Goal: Participate in discussion

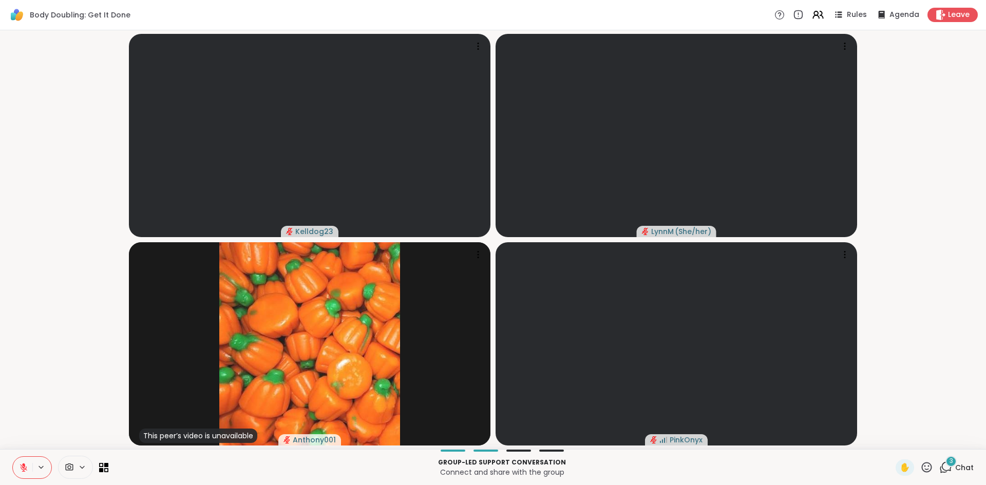
click at [946, 468] on icon at bounding box center [946, 467] width 13 height 13
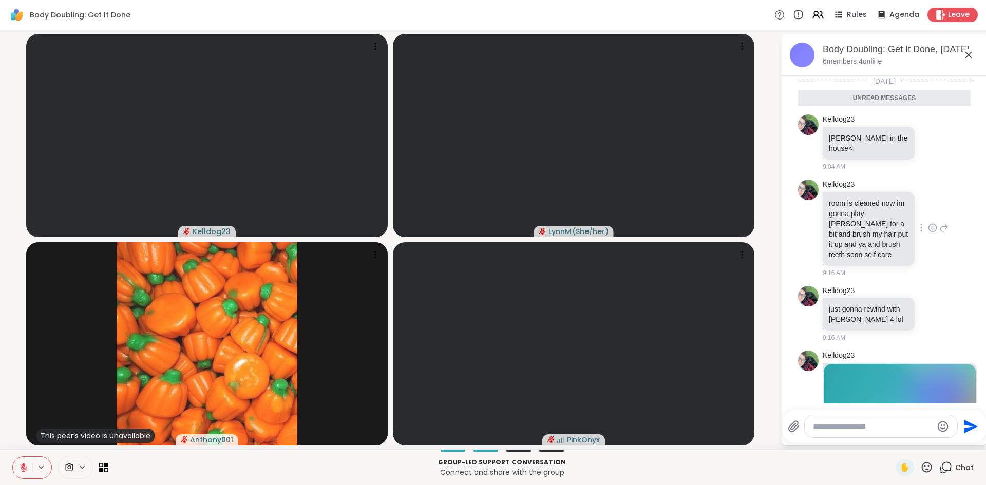
click at [933, 227] on icon at bounding box center [932, 228] width 9 height 10
click at [850, 208] on div "Select Reaction: Heart" at bounding box center [851, 211] width 9 height 9
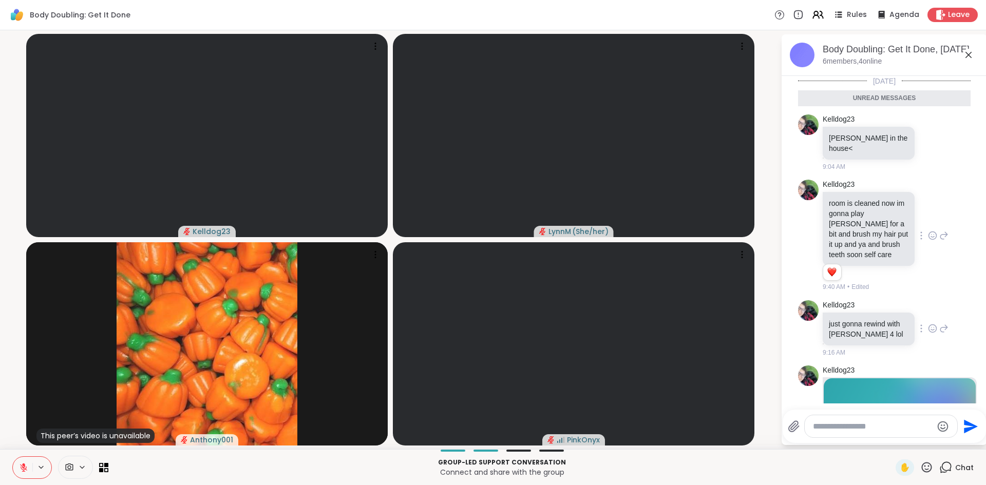
click at [931, 324] on icon at bounding box center [932, 329] width 9 height 10
click at [850, 308] on div "Select Reaction: Heart" at bounding box center [851, 312] width 9 height 9
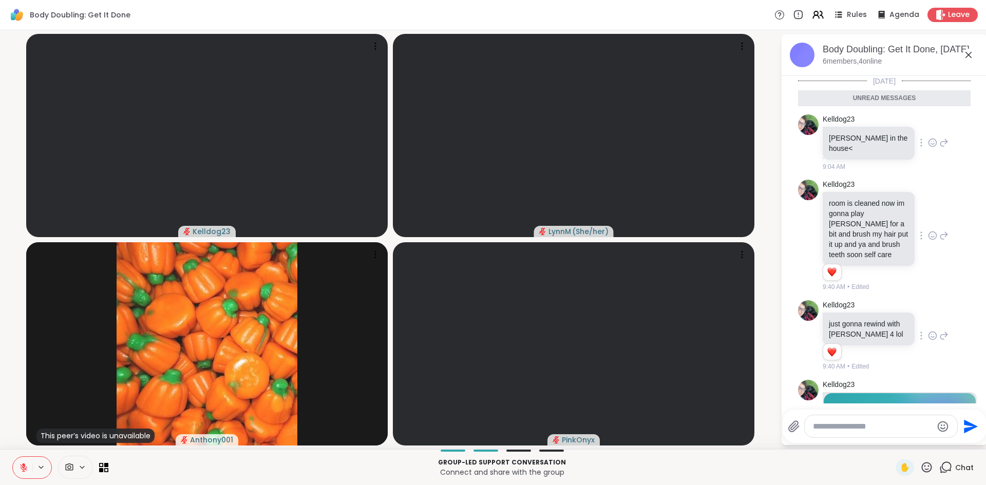
click at [933, 147] on icon at bounding box center [932, 143] width 9 height 10
click at [851, 129] on div "Select Reaction: Heart" at bounding box center [851, 126] width 9 height 9
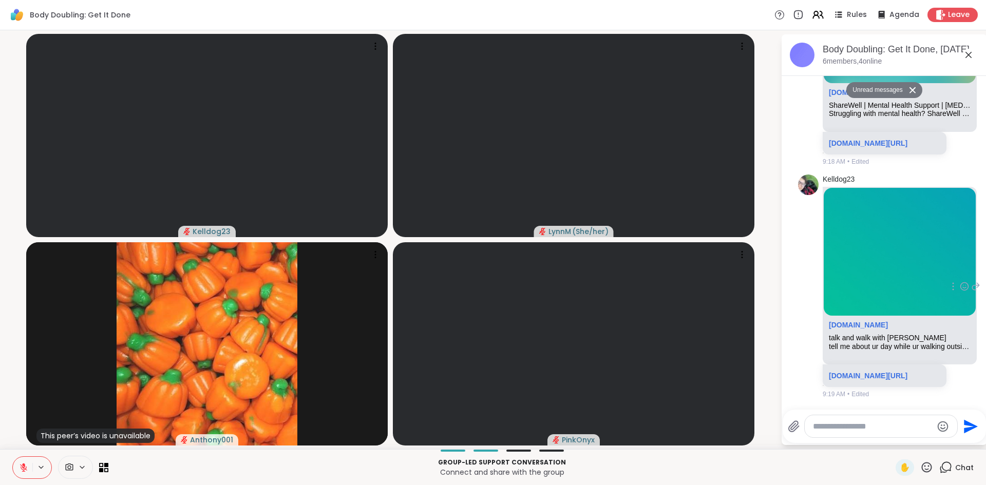
scroll to position [483, 0]
click at [969, 57] on icon at bounding box center [969, 55] width 12 height 12
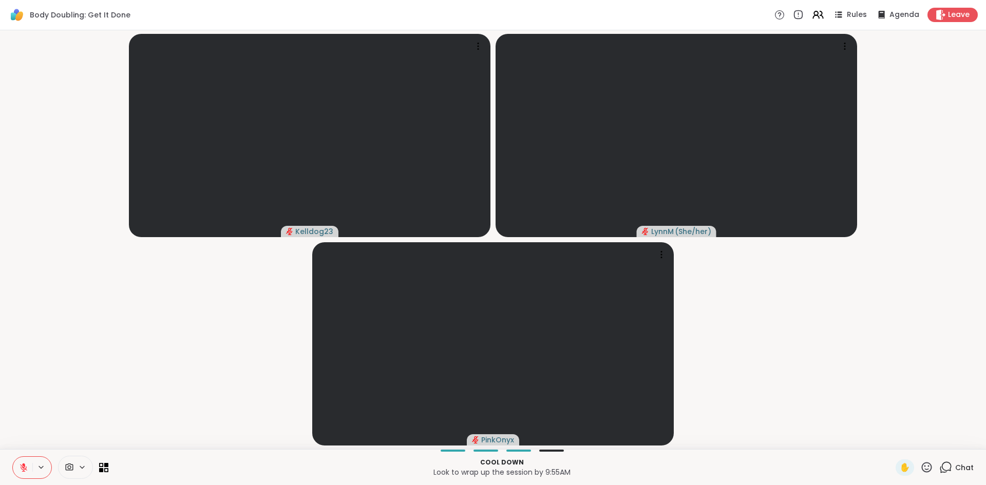
click at [943, 467] on icon at bounding box center [947, 466] width 10 height 9
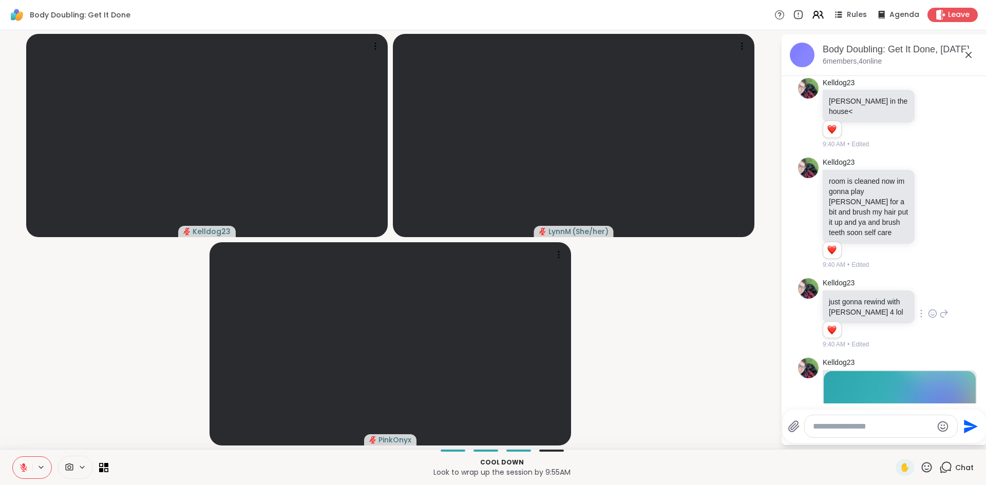
scroll to position [0, 0]
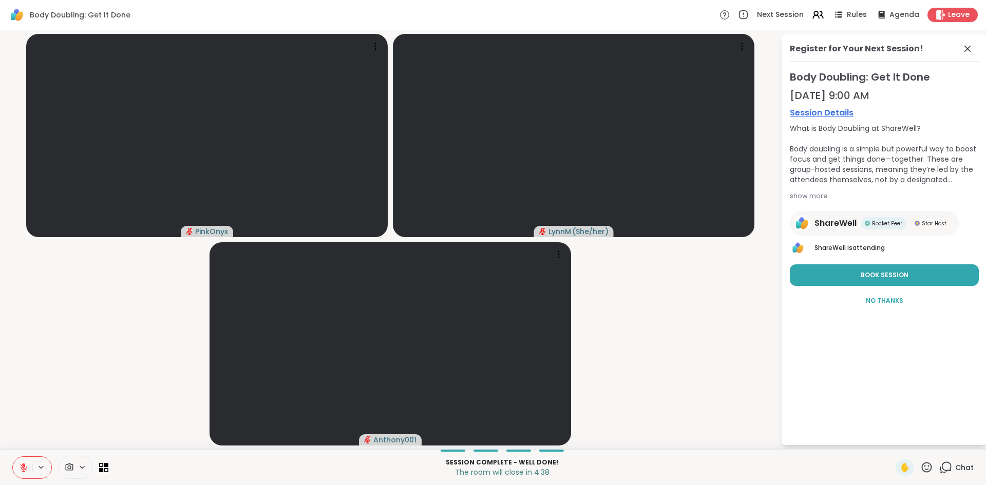
click at [24, 470] on icon at bounding box center [23, 467] width 7 height 7
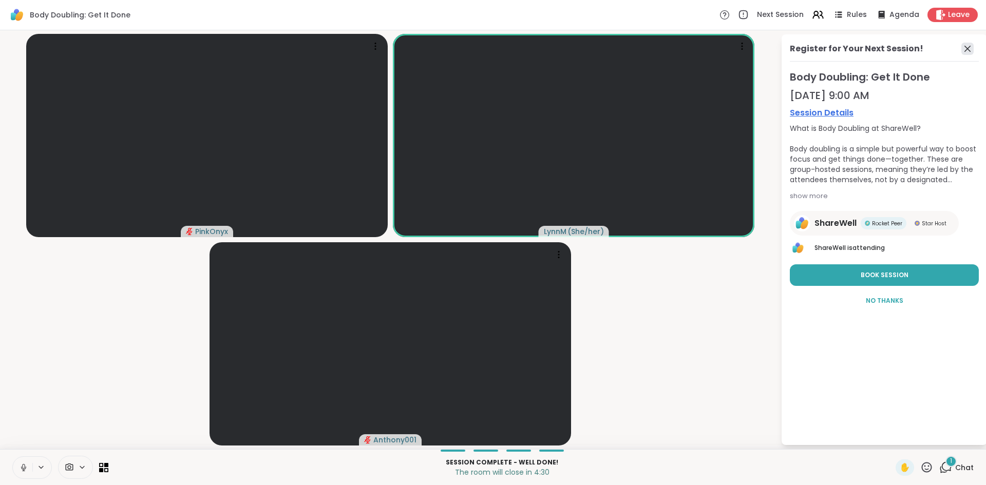
click at [968, 52] on icon at bounding box center [968, 49] width 12 height 12
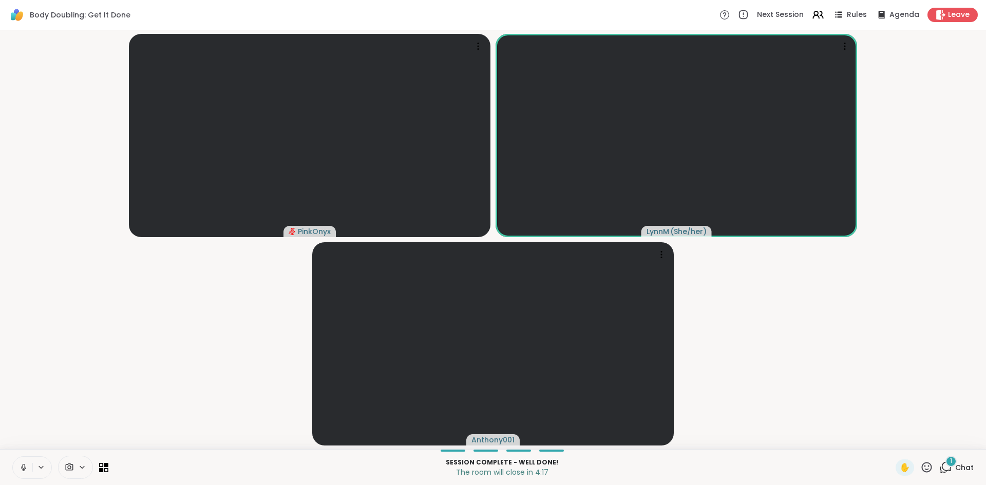
click at [947, 470] on icon at bounding box center [946, 467] width 13 height 13
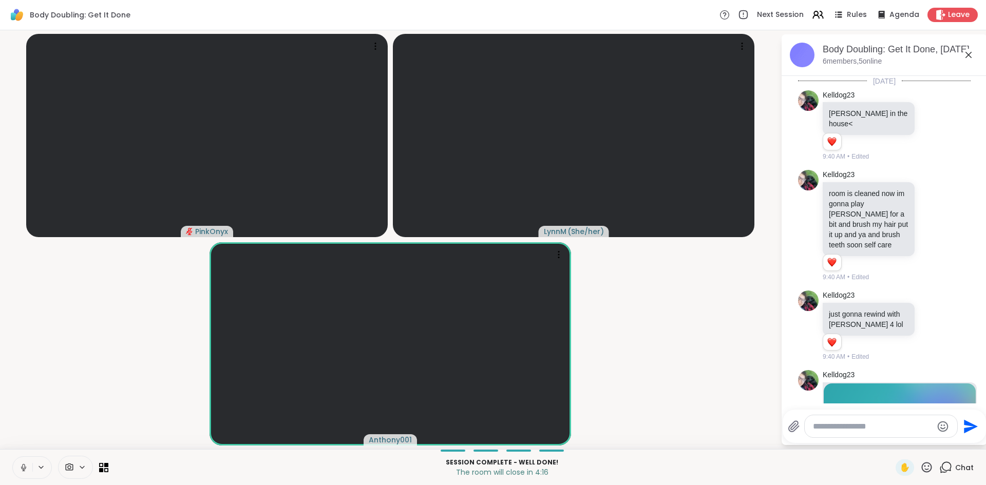
scroll to position [549, 0]
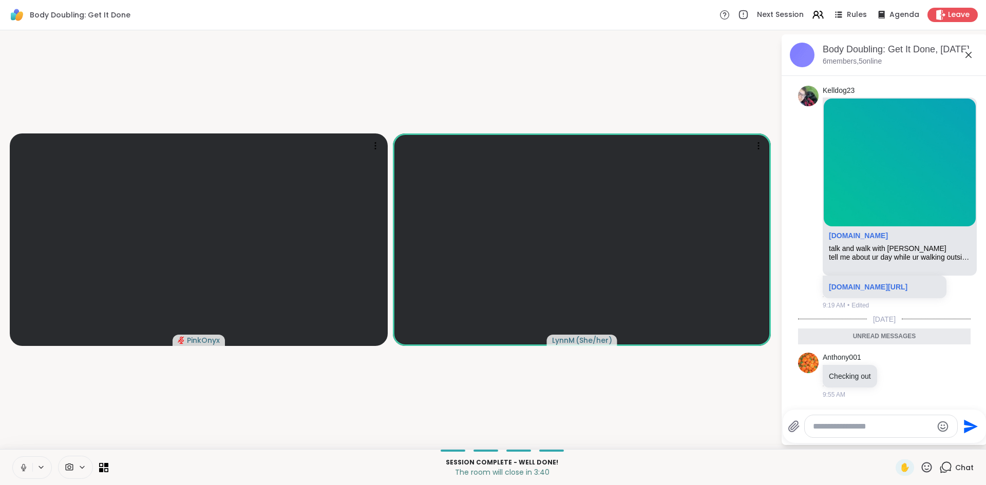
click at [854, 427] on textarea "Type your message" at bounding box center [873, 427] width 120 height 10
type textarea "**********"
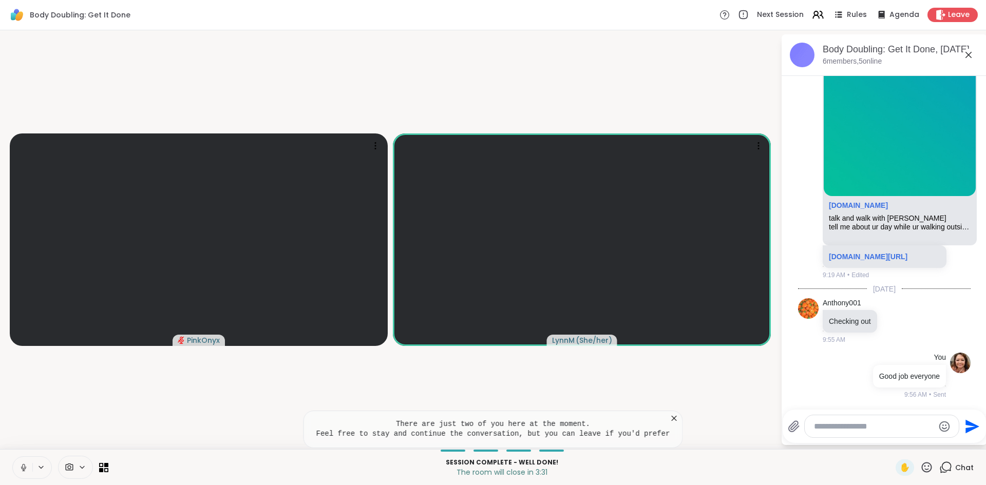
scroll to position [579, 0]
click at [967, 60] on icon at bounding box center [969, 55] width 12 height 12
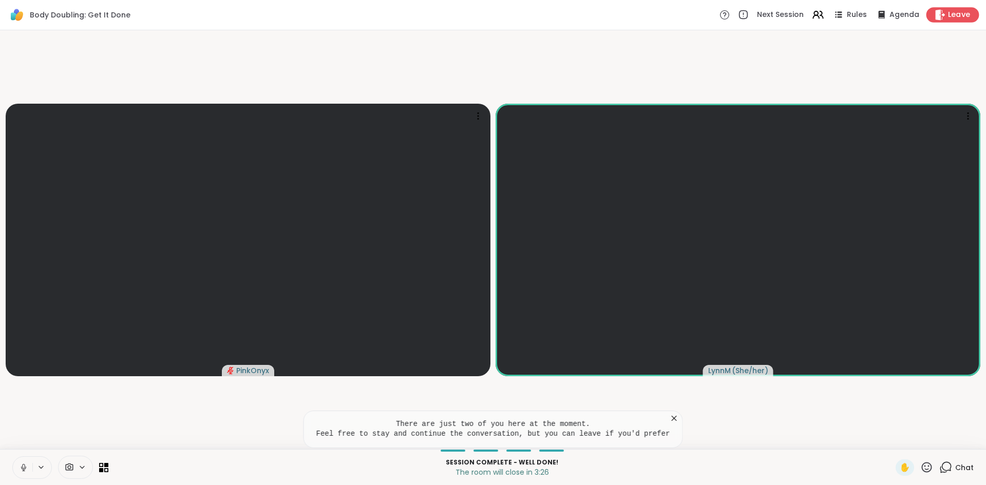
click at [955, 17] on span "Leave" at bounding box center [959, 15] width 23 height 11
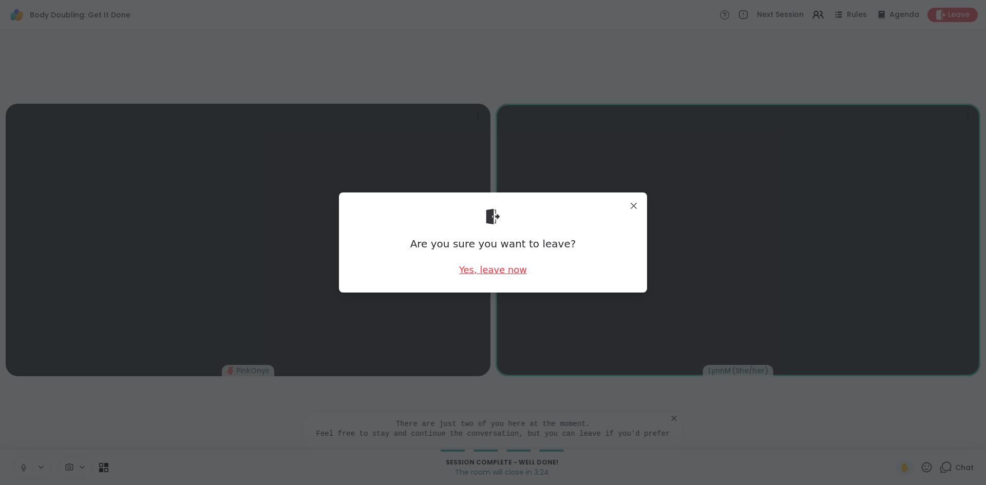
click at [508, 273] on div "Yes, leave now" at bounding box center [493, 270] width 68 height 13
